Goal: Complete application form

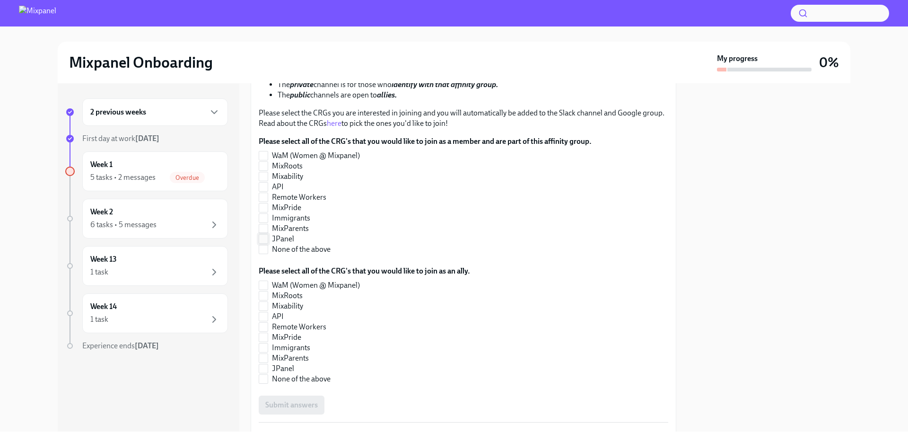
scroll to position [181, 0]
click at [269, 168] on label "MixRoots" at bounding box center [421, 165] width 325 height 10
click at [268, 168] on input "MixRoots" at bounding box center [263, 165] width 9 height 9
checkbox input "true"
click at [298, 198] on span "Remote Workers" at bounding box center [299, 197] width 54 height 10
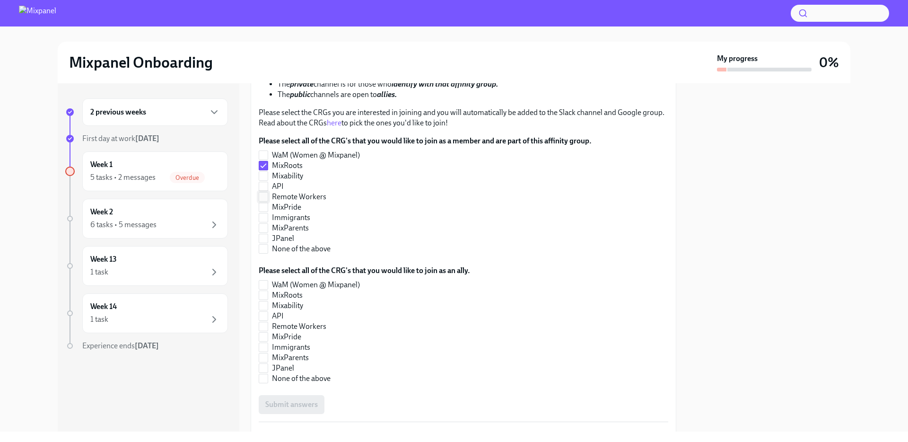
click at [268, 198] on input "Remote Workers" at bounding box center [263, 196] width 9 height 9
checkbox input "true"
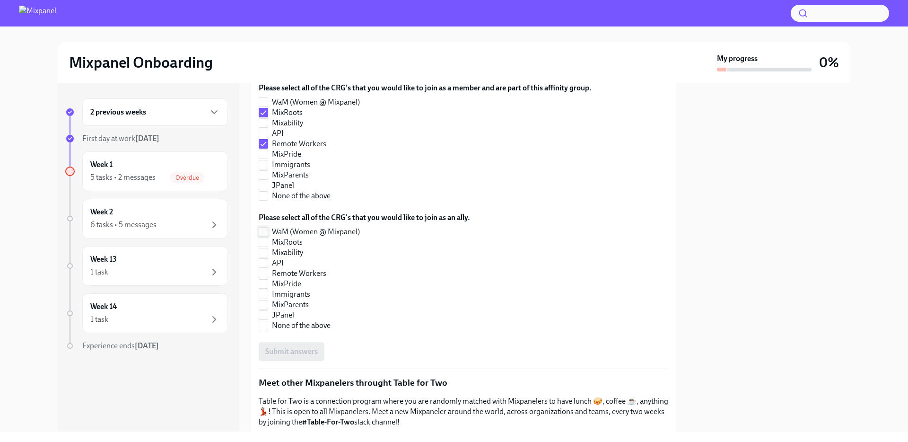
scroll to position [233, 0]
click at [284, 324] on span "None of the above" at bounding box center [301, 326] width 59 height 10
click at [268, 324] on input "None of the above" at bounding box center [263, 326] width 9 height 9
checkbox input "true"
click at [301, 351] on span "Submit answers" at bounding box center [291, 351] width 52 height 9
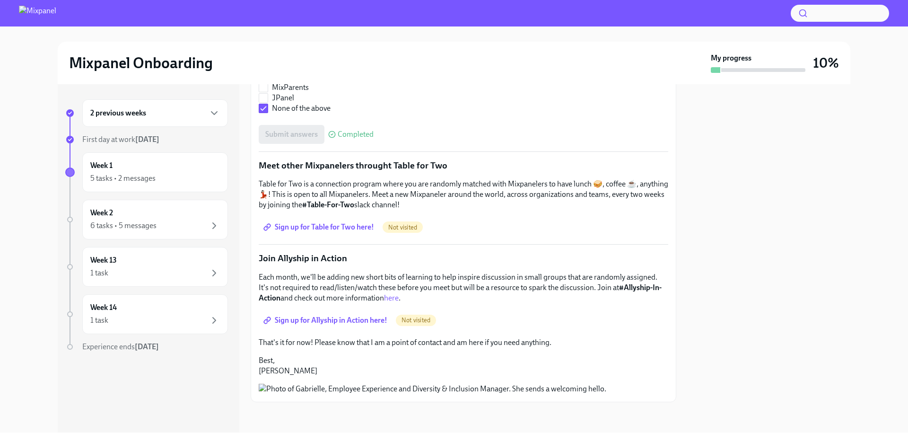
scroll to position [496, 0]
click at [357, 315] on span "Sign up for Allyship in Action here!" at bounding box center [326, 319] width 122 height 9
click at [337, 222] on span "Sign up for Table for Two here!" at bounding box center [319, 226] width 109 height 9
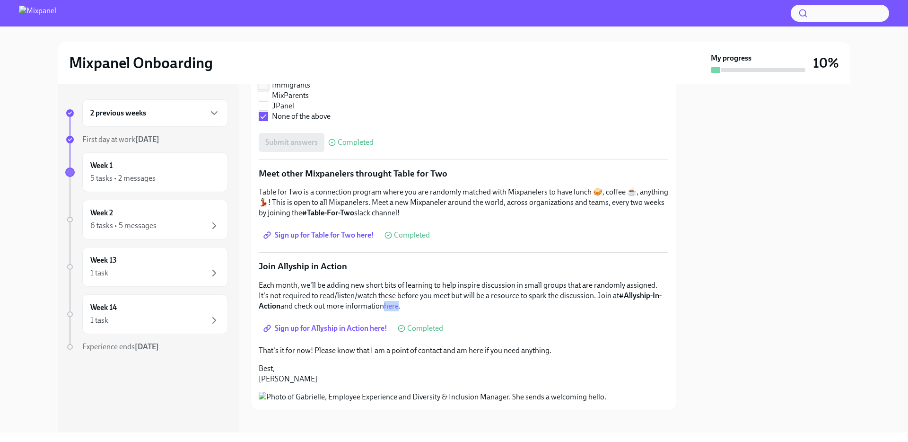
scroll to position [351, 0]
